Goal: Information Seeking & Learning: Learn about a topic

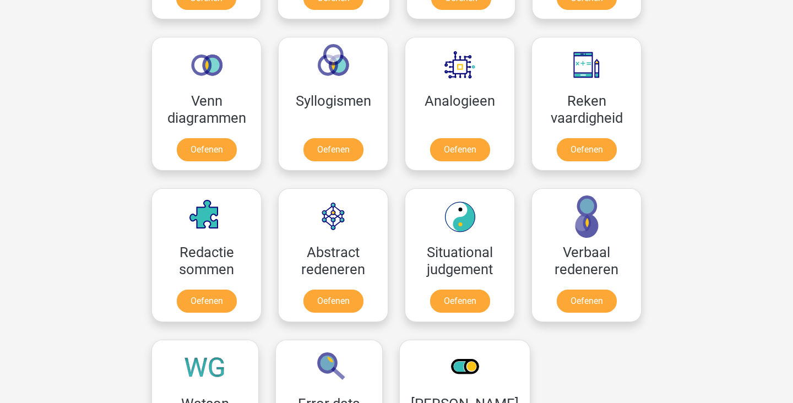
scroll to position [623, 0]
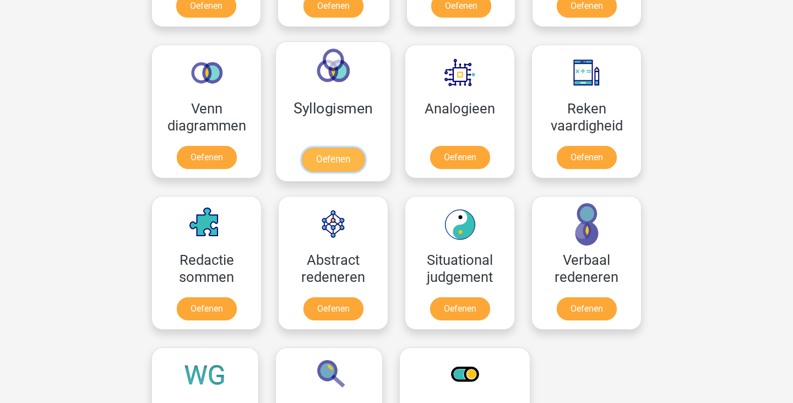
click at [334, 148] on link "Oefenen" at bounding box center [333, 160] width 63 height 24
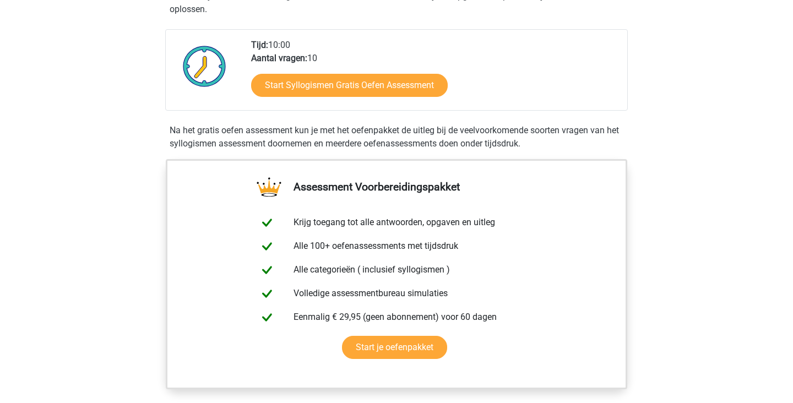
scroll to position [217, 0]
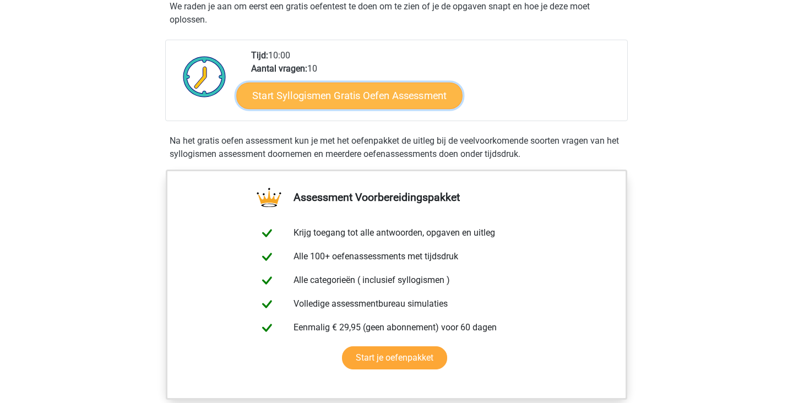
click at [395, 96] on link "Start Syllogismen Gratis Oefen Assessment" at bounding box center [350, 95] width 226 height 26
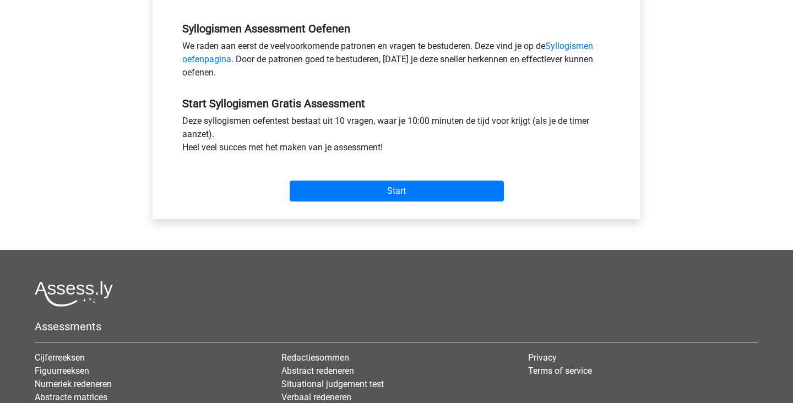
scroll to position [332, 0]
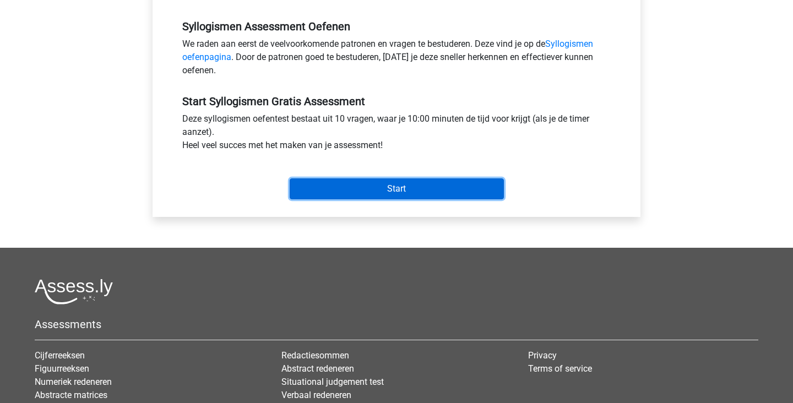
click at [406, 190] on input "Start" at bounding box center [397, 188] width 214 height 21
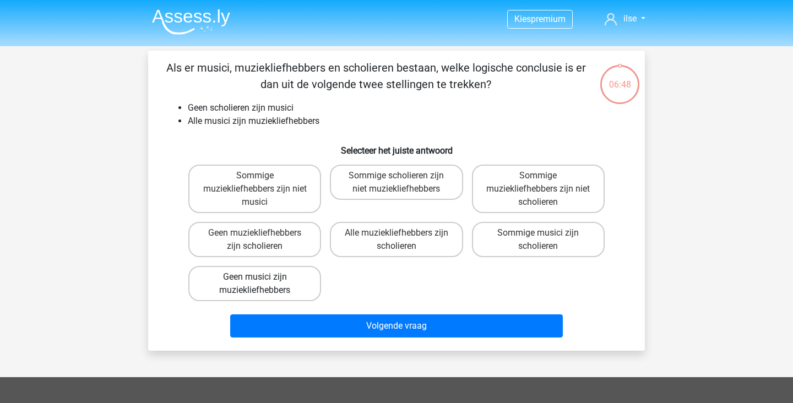
click at [225, 289] on label "Geen musici zijn muziekliefhebbers" at bounding box center [254, 283] width 133 height 35
click at [255, 284] on input "Geen musici zijn muziekliefhebbers" at bounding box center [258, 280] width 7 height 7
radio input "true"
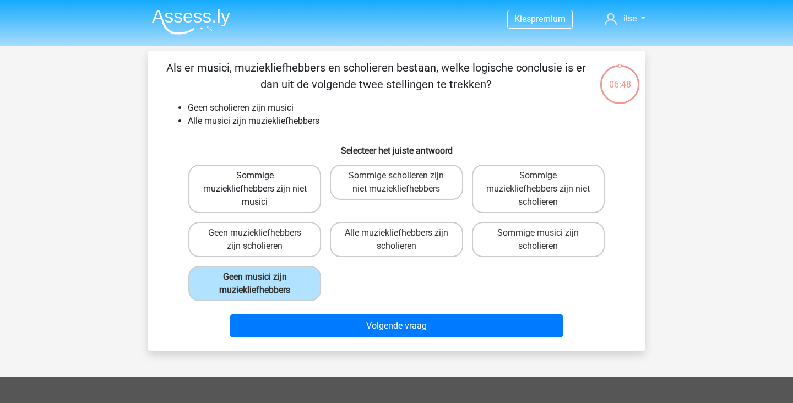
click at [289, 187] on label "Sommige muziekliefhebbers zijn niet musici" at bounding box center [254, 189] width 133 height 48
click at [262, 183] on input "Sommige muziekliefhebbers zijn niet musici" at bounding box center [258, 179] width 7 height 7
radio input "true"
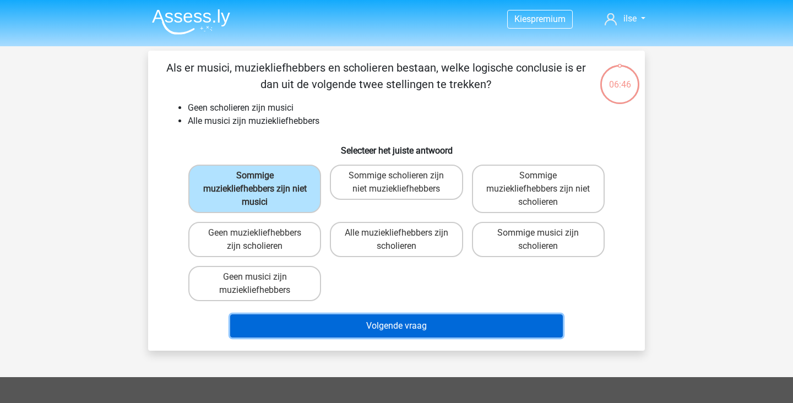
click at [370, 323] on button "Volgende vraag" at bounding box center [396, 325] width 333 height 23
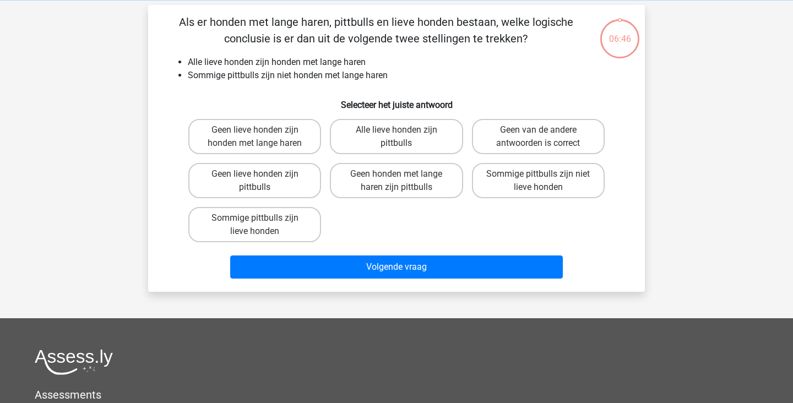
scroll to position [51, 0]
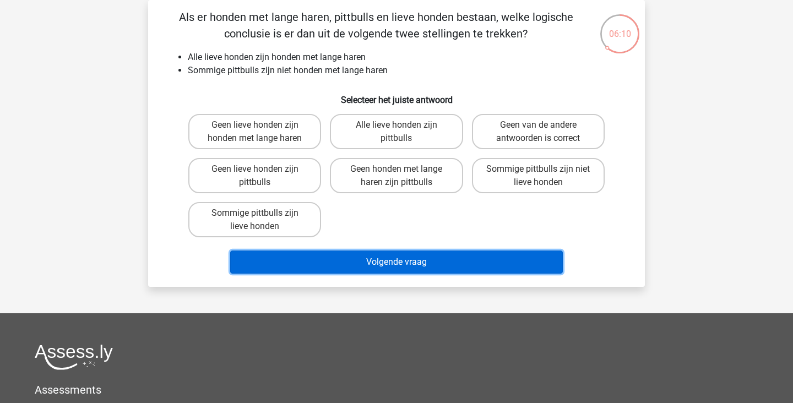
click at [541, 274] on button "Volgende vraag" at bounding box center [396, 262] width 333 height 23
click at [506, 256] on button "Volgende vraag" at bounding box center [396, 262] width 333 height 23
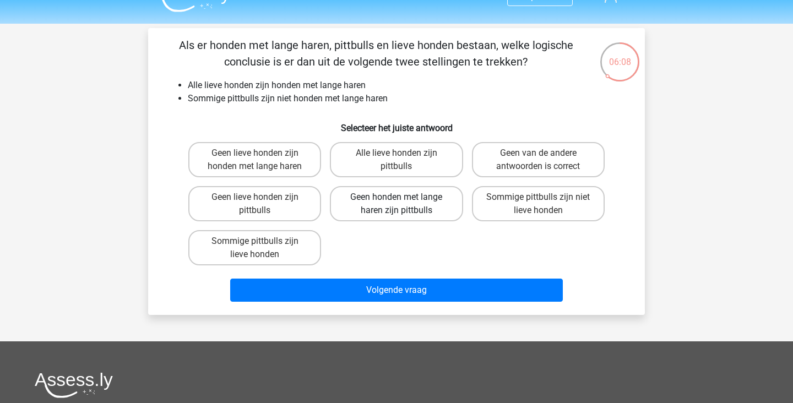
click at [430, 210] on label "Geen honden met lange haren zijn pittbulls" at bounding box center [396, 203] width 133 height 35
click at [404, 204] on input "Geen honden met lange haren zijn pittbulls" at bounding box center [400, 200] width 7 height 7
radio input "true"
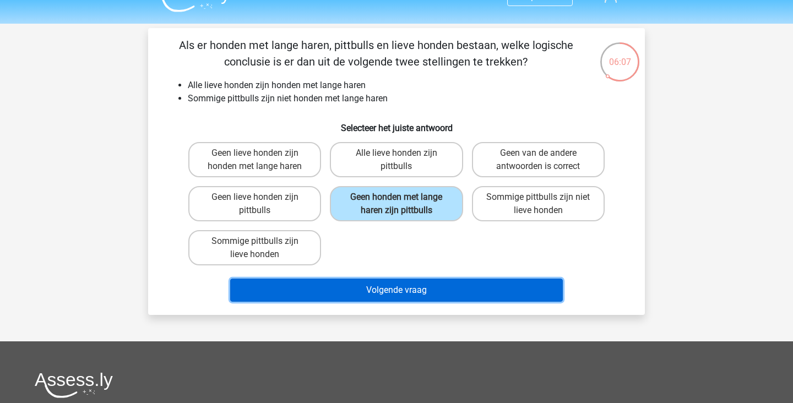
click at [455, 299] on button "Volgende vraag" at bounding box center [396, 290] width 333 height 23
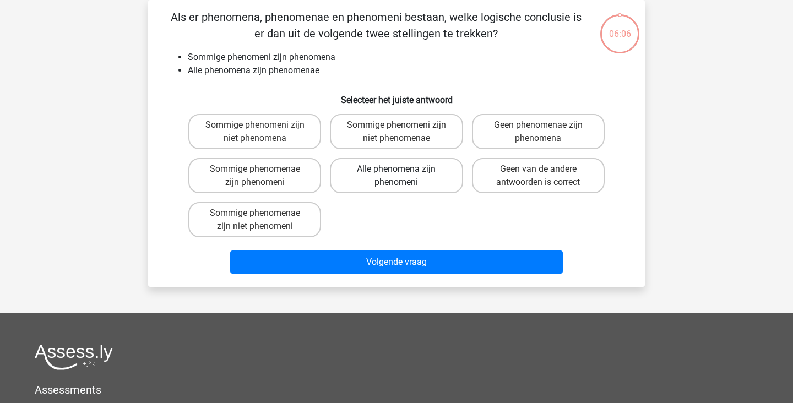
click at [434, 178] on label "Alle phenomena zijn phenomeni" at bounding box center [396, 175] width 133 height 35
click at [404, 176] on input "Alle phenomena zijn phenomeni" at bounding box center [400, 172] width 7 height 7
radio input "true"
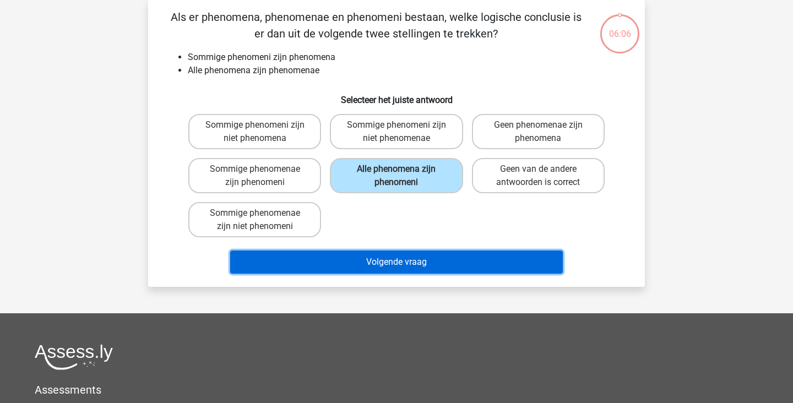
click at [464, 273] on button "Volgende vraag" at bounding box center [396, 262] width 333 height 23
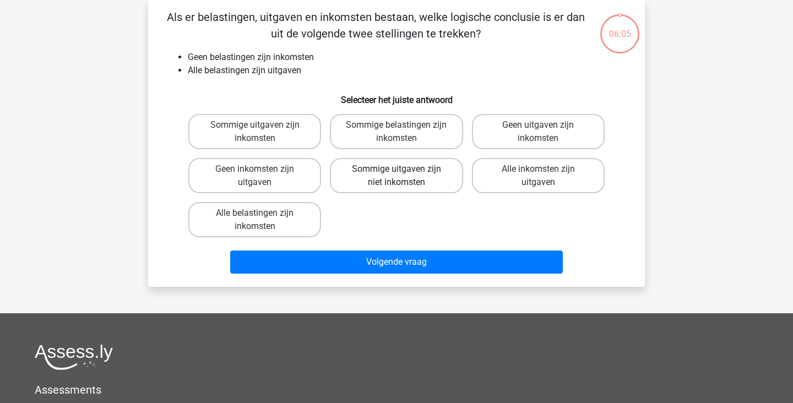
click at [428, 180] on label "Sommige uitgaven zijn niet inkomsten" at bounding box center [396, 175] width 133 height 35
click at [404, 176] on input "Sommige uitgaven zijn niet inkomsten" at bounding box center [400, 172] width 7 height 7
radio input "true"
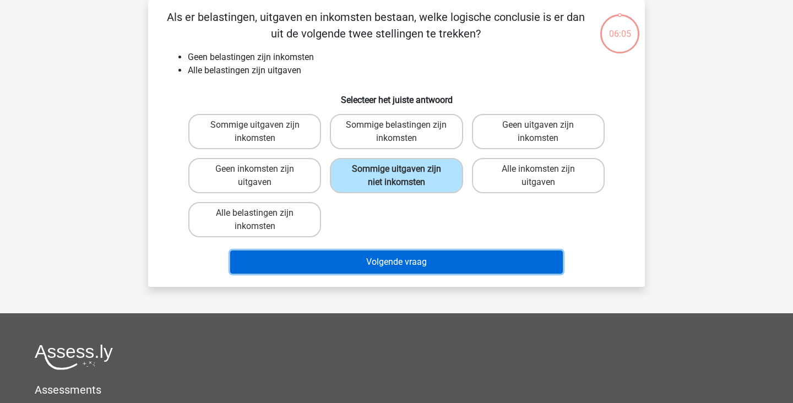
click at [455, 268] on button "Volgende vraag" at bounding box center [396, 262] width 333 height 23
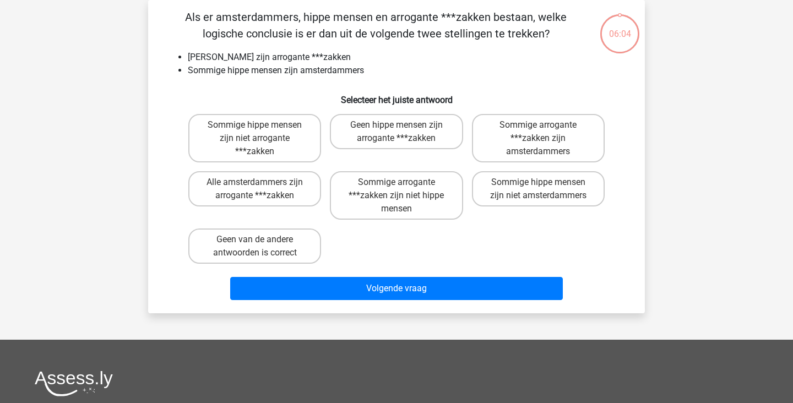
click at [421, 192] on label "Sommige arrogante ***zakken zijn niet hippe mensen" at bounding box center [396, 195] width 133 height 48
click at [404, 189] on input "Sommige arrogante ***zakken zijn niet hippe mensen" at bounding box center [400, 185] width 7 height 7
radio input "true"
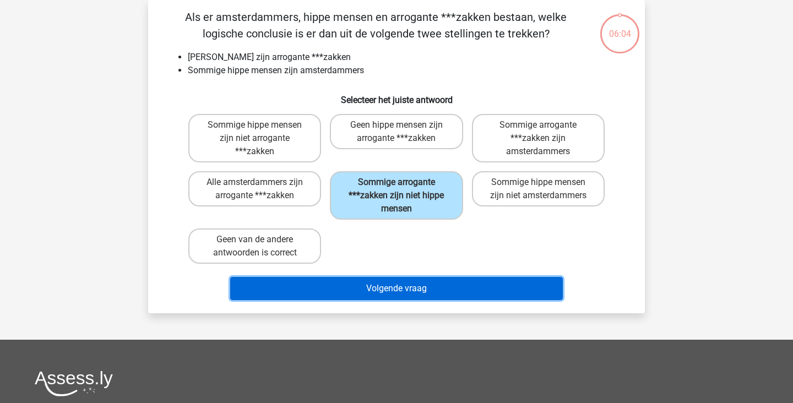
click at [453, 285] on button "Volgende vraag" at bounding box center [396, 288] width 333 height 23
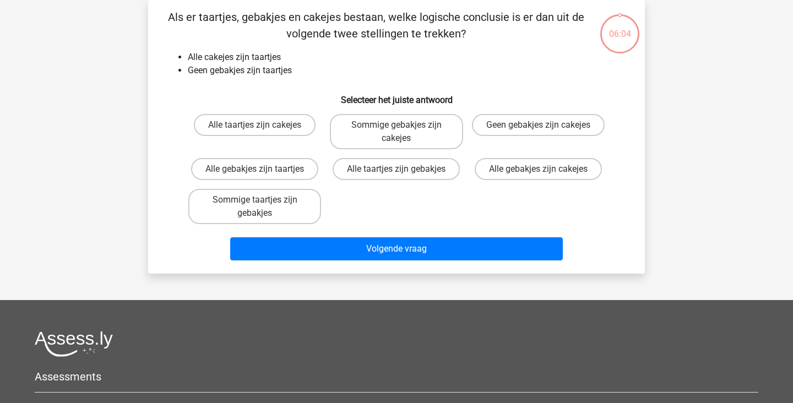
click at [418, 189] on div "Alle taartjes zijn cakejes Sommige gebakjes zijn cakejes Geen gebakjes zijn cak…" at bounding box center [396, 169] width 425 height 119
click at [435, 172] on label "Alle taartjes zijn gebakjes" at bounding box center [396, 169] width 127 height 22
click at [404, 172] on input "Alle taartjes zijn gebakjes" at bounding box center [400, 172] width 7 height 7
radio input "true"
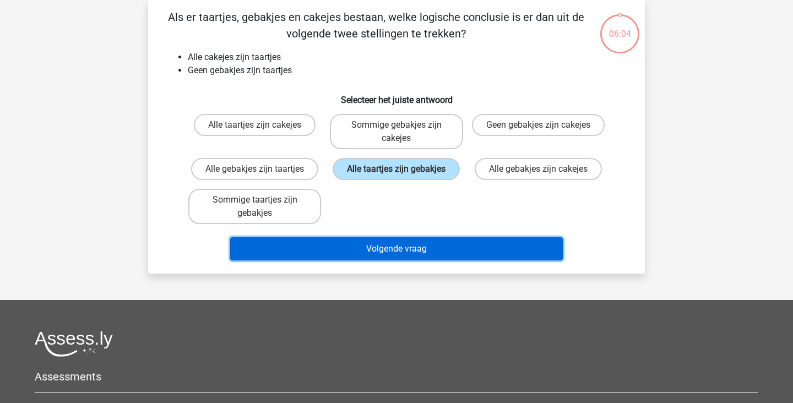
click at [436, 240] on button "Volgende vraag" at bounding box center [396, 248] width 333 height 23
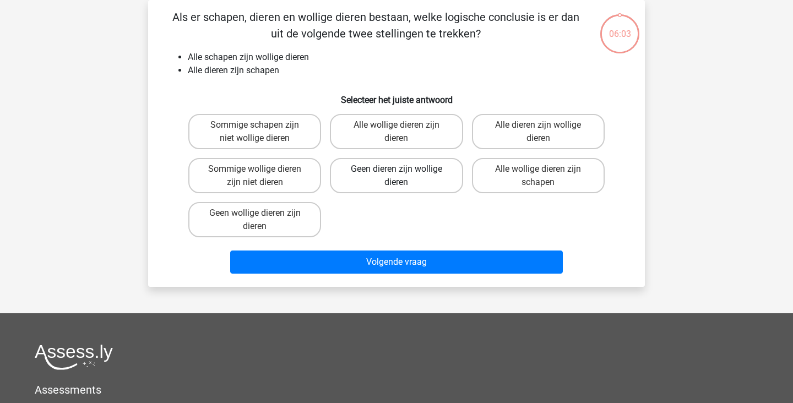
click at [435, 178] on label "Geen dieren zijn wollige dieren" at bounding box center [396, 175] width 133 height 35
click at [404, 176] on input "Geen dieren zijn wollige dieren" at bounding box center [400, 172] width 7 height 7
radio input "true"
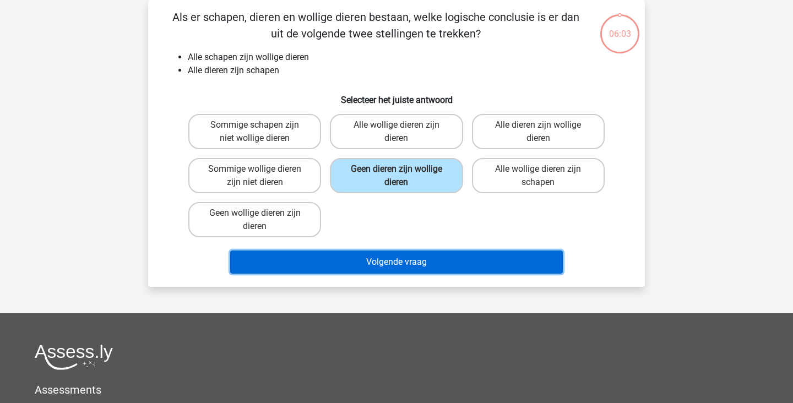
click at [439, 254] on button "Volgende vraag" at bounding box center [396, 262] width 333 height 23
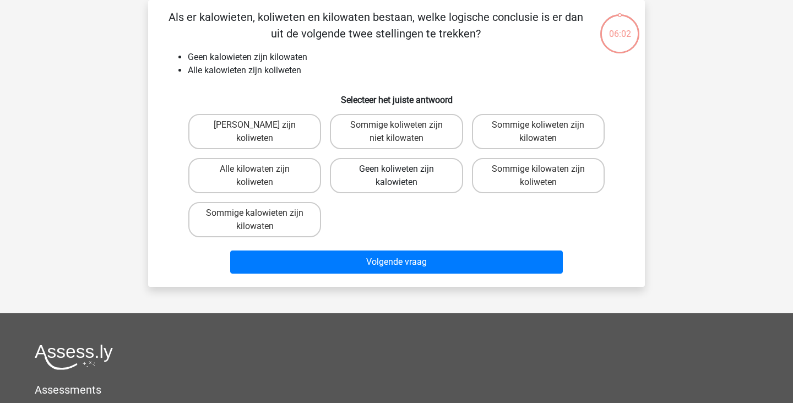
click at [432, 172] on label "Geen koliweten zijn kalowieten" at bounding box center [396, 175] width 133 height 35
click at [404, 172] on input "Geen koliweten zijn kalowieten" at bounding box center [400, 172] width 7 height 7
radio input "true"
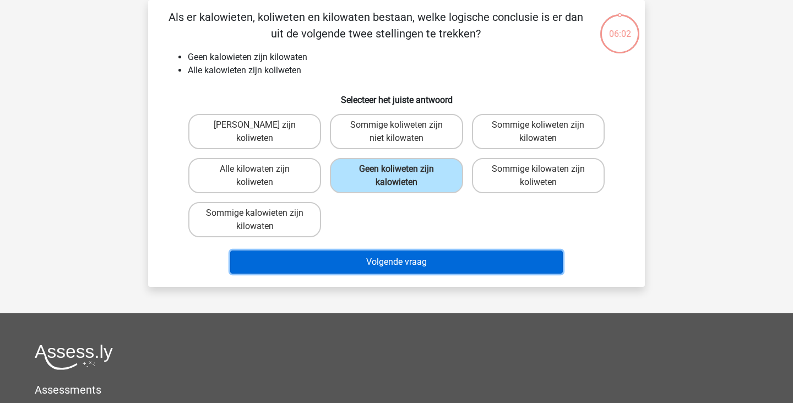
click at [438, 256] on button "Volgende vraag" at bounding box center [396, 262] width 333 height 23
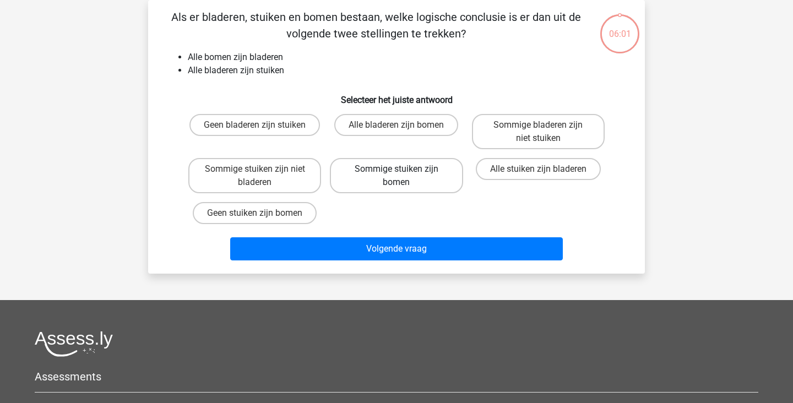
click at [431, 183] on label "Sommige stuiken zijn bomen" at bounding box center [396, 175] width 133 height 35
click at [404, 176] on input "Sommige stuiken zijn bomen" at bounding box center [400, 172] width 7 height 7
radio input "true"
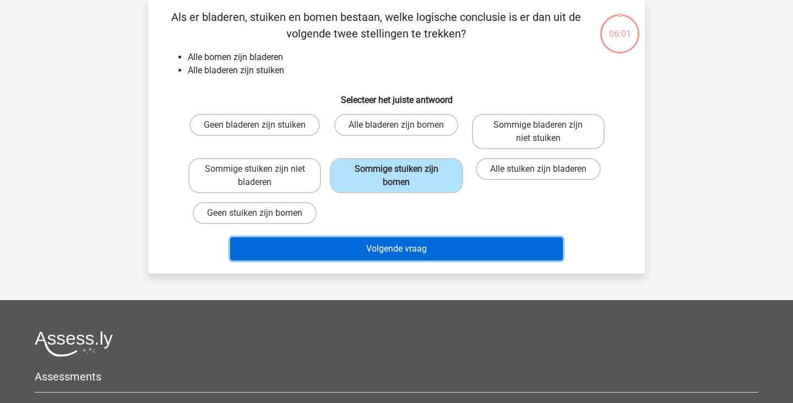
click at [441, 254] on button "Volgende vraag" at bounding box center [396, 248] width 333 height 23
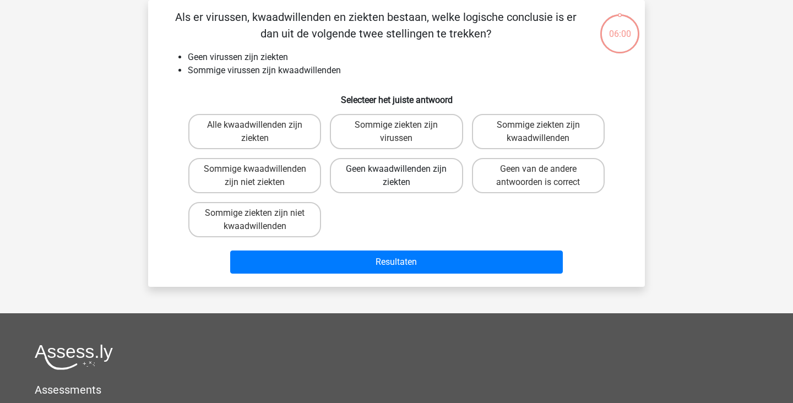
click at [432, 172] on label "Geen kwaadwillenden zijn ziekten" at bounding box center [396, 175] width 133 height 35
click at [404, 172] on input "Geen kwaadwillenden zijn ziekten" at bounding box center [400, 172] width 7 height 7
radio input "true"
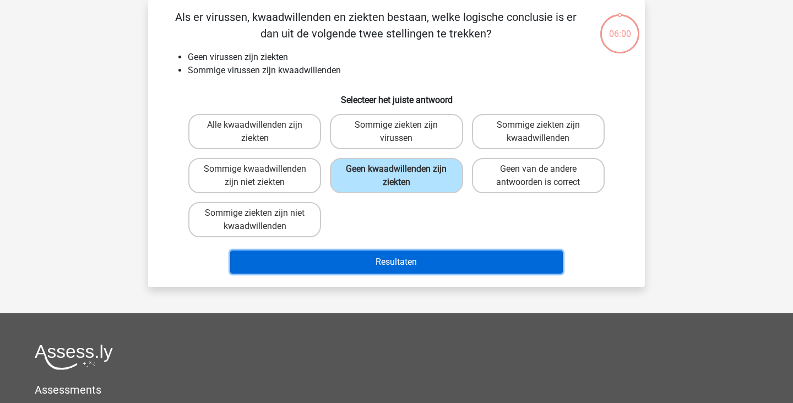
click at [444, 258] on button "Resultaten" at bounding box center [396, 262] width 333 height 23
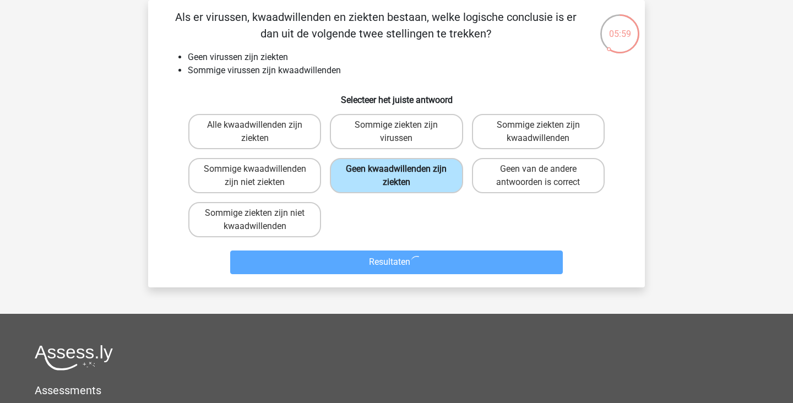
click at [432, 184] on label "Geen kwaadwillenden zijn ziekten" at bounding box center [396, 175] width 133 height 35
click at [404, 176] on input "Geen kwaadwillenden zijn ziekten" at bounding box center [400, 172] width 7 height 7
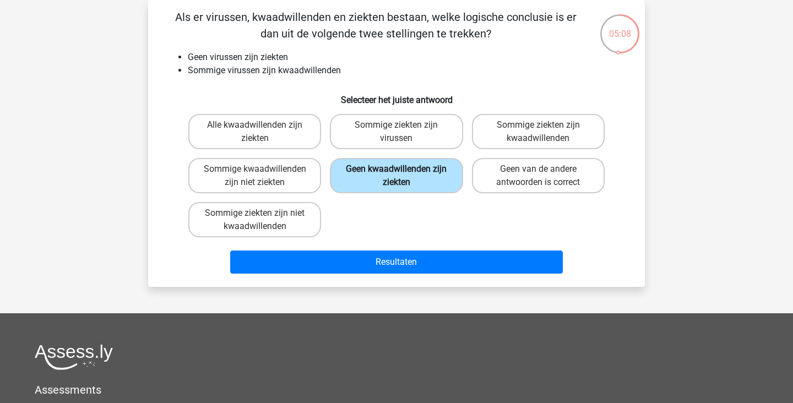
scroll to position [0, 0]
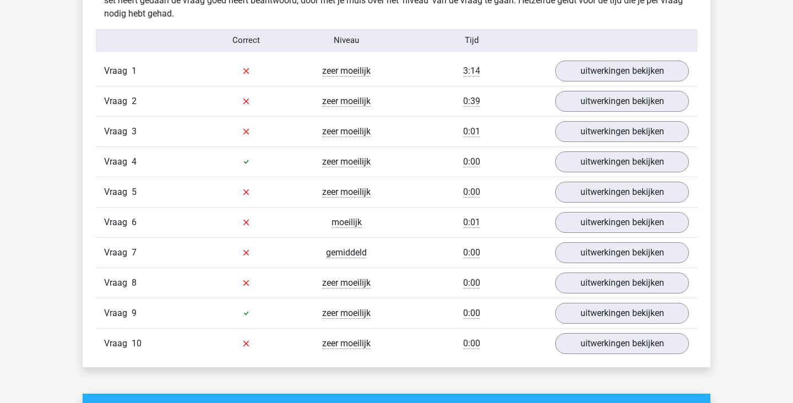
scroll to position [889, 0]
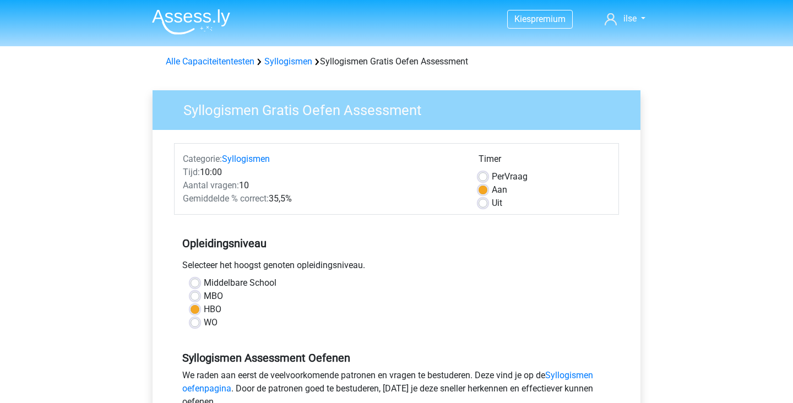
scroll to position [355, 0]
